Goal: Task Accomplishment & Management: Use online tool/utility

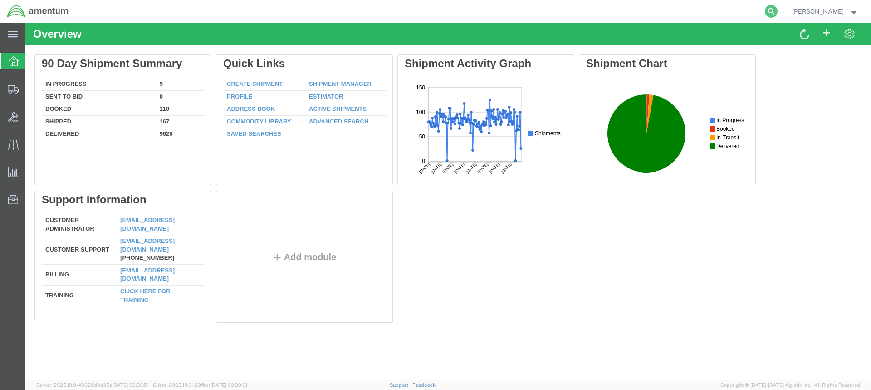
click at [778, 10] on icon at bounding box center [771, 11] width 13 height 13
paste input "DCO-25260-168312"
type input "DCO-25260-168312"
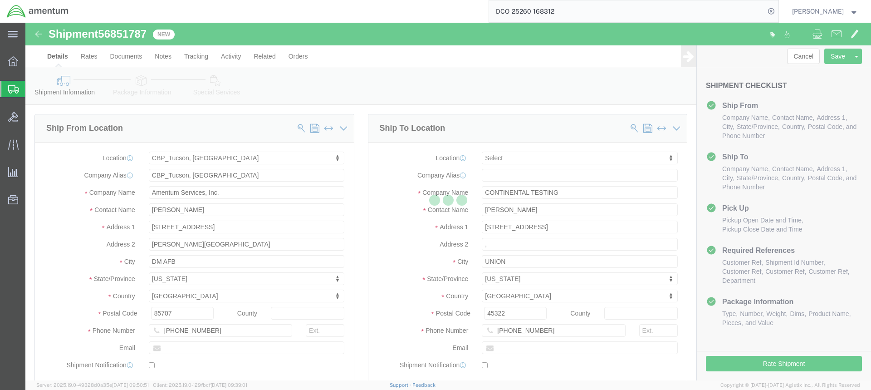
select select "49949"
select select
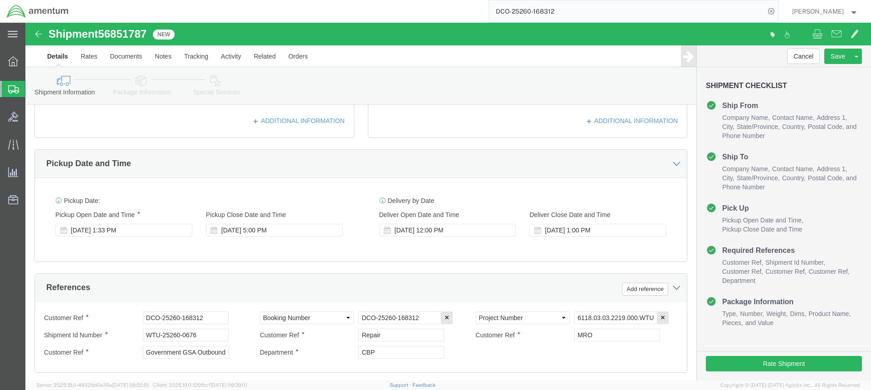
scroll to position [272, 0]
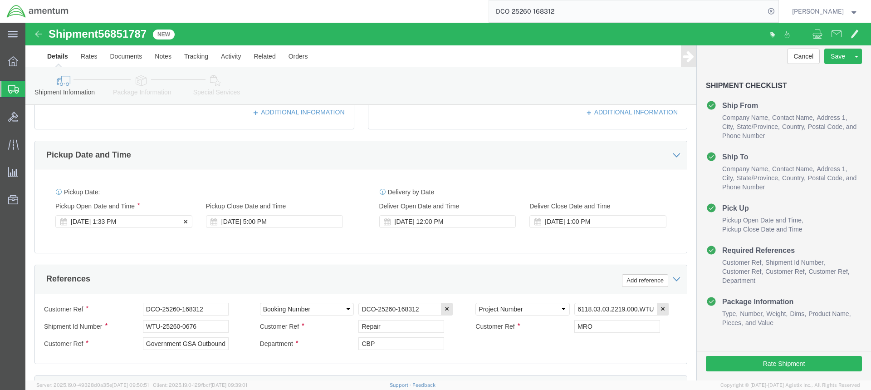
click div "Sep 17 2025 1:33 PM"
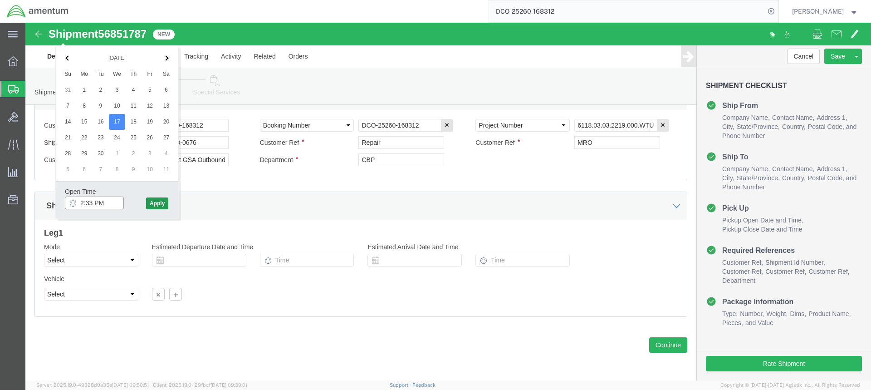
type input "2:33 PM"
click button "Apply"
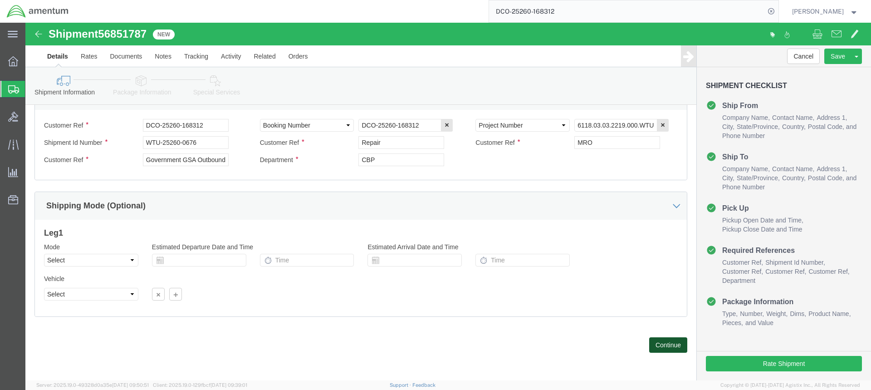
click button "Continue"
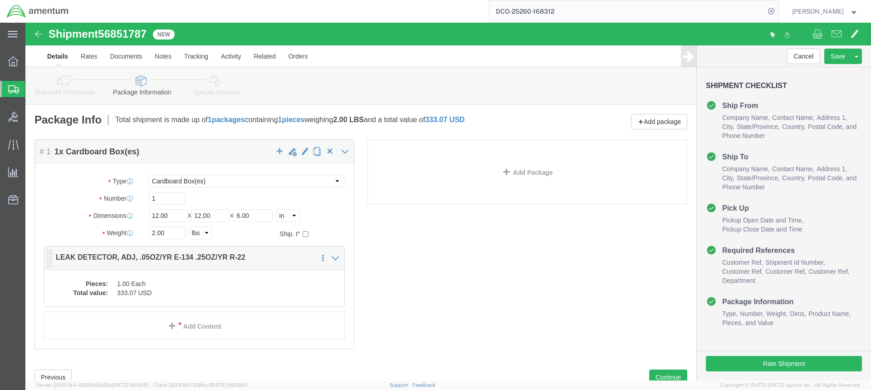
click dd "333.07 USD"
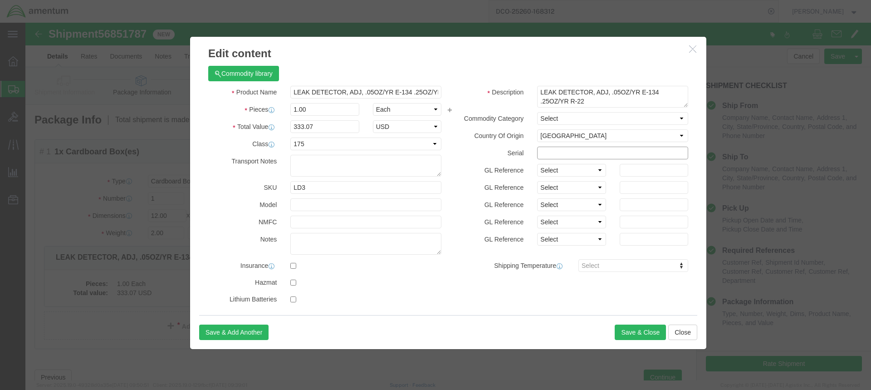
click input "text"
type input "430483647"
click button "Save & Close"
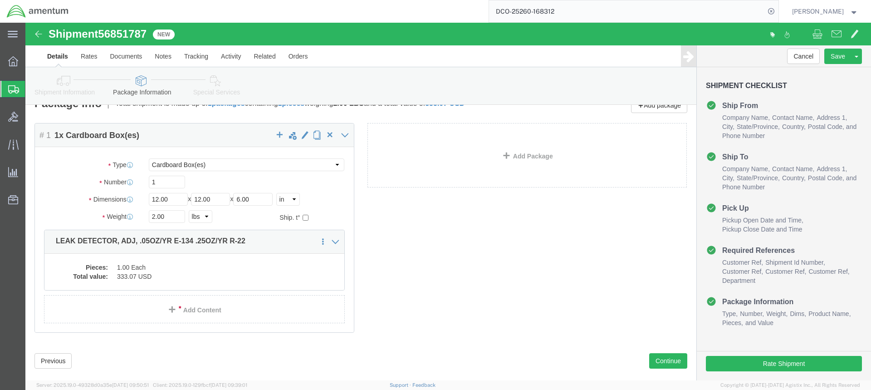
scroll to position [32, 0]
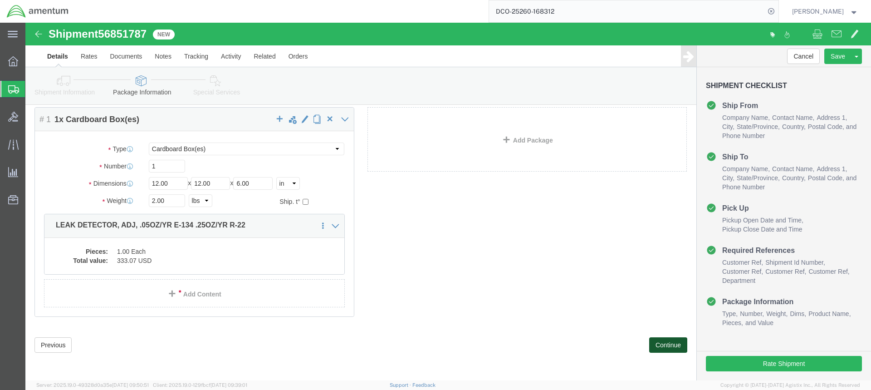
click button "Continue"
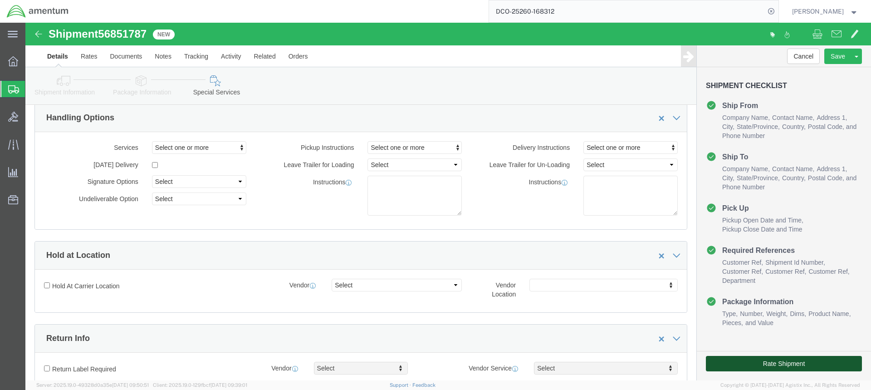
click button "Rate Shipment"
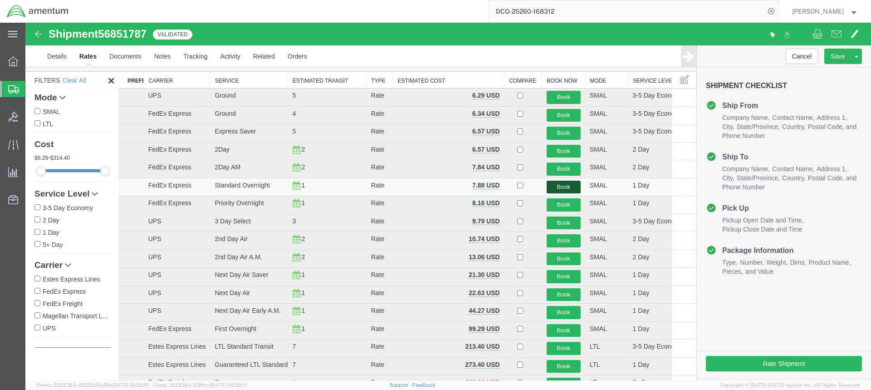
click at [558, 187] on button "Book" at bounding box center [564, 187] width 34 height 13
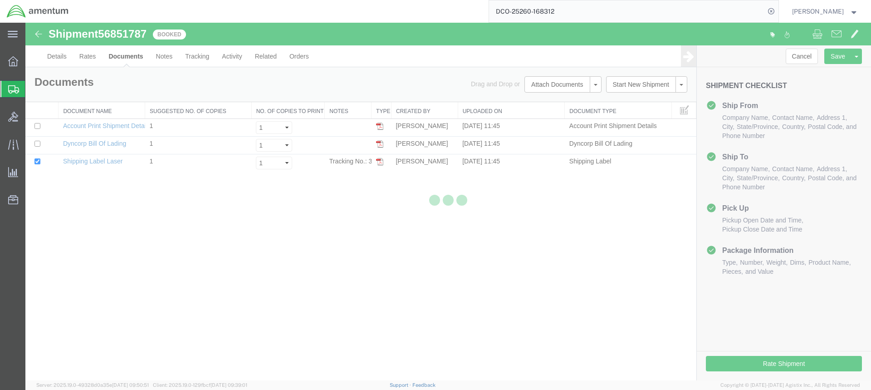
scroll to position [0, 0]
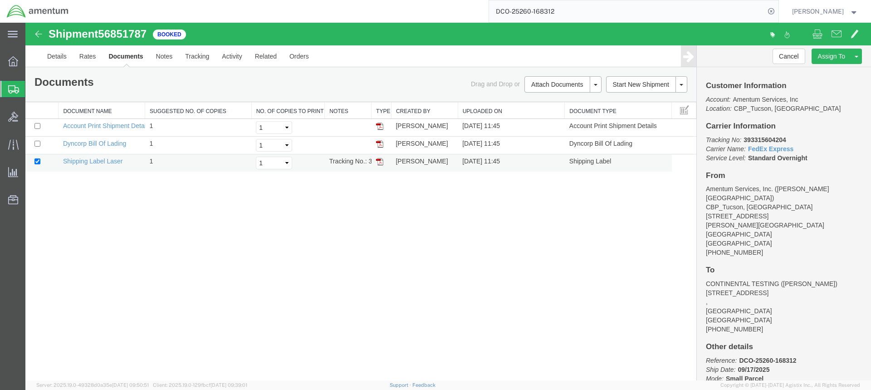
click at [378, 160] on img at bounding box center [379, 161] width 7 height 7
